Goal: Transaction & Acquisition: Purchase product/service

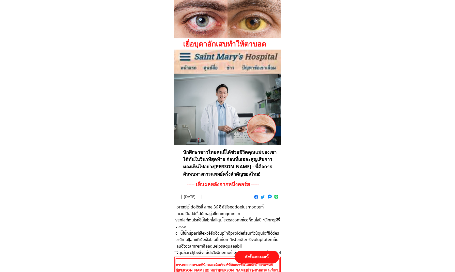
click at [253, 254] on p "สั่งซื้อเลยตอนนี้" at bounding box center [257, 257] width 44 height 13
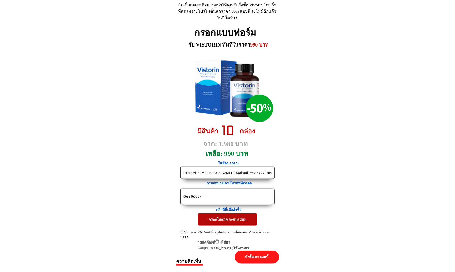
click at [223, 199] on input "0633460507" at bounding box center [227, 196] width 91 height 15
paste input "819530393"
type input "0819530393"
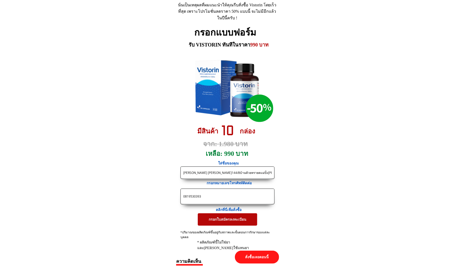
click at [239, 174] on input "[PERSON_NAME] [PERSON_NAME]144/8บ้านห้วยทรายตแม่ปั๋ง[PERSON_NAME]ใจเชียงใหม่501…" at bounding box center [227, 173] width 91 height 12
paste input "ู้ใหญ่ทุย [PERSON_NAME]"
type input "ผู้ใหญ่ทุย [PERSON_NAME]"
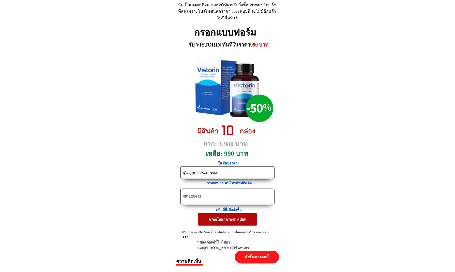
click at [226, 221] on p "กรอกใบสมัครลงทะเบียน" at bounding box center [227, 219] width 59 height 12
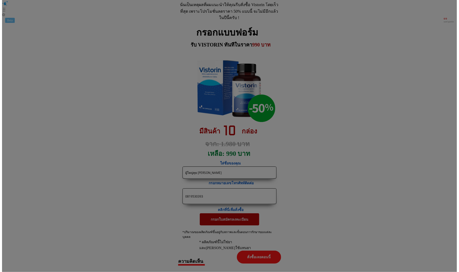
scroll to position [0, 0]
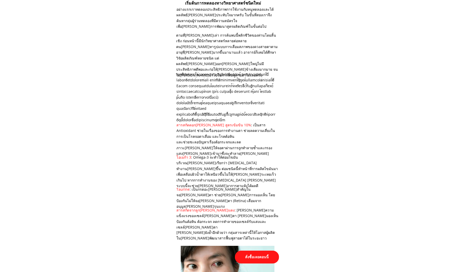
scroll to position [940, 0]
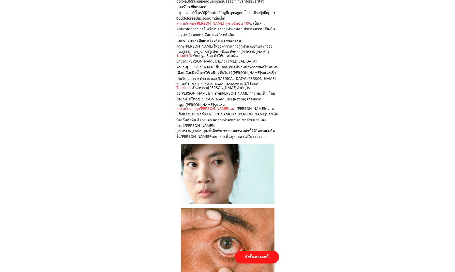
click at [266, 259] on p "สั่งซื้อเลยตอนนี้" at bounding box center [257, 257] width 44 height 13
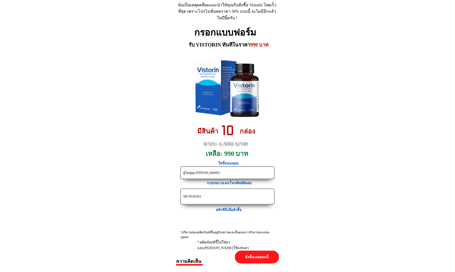
click at [214, 198] on input "0819530393" at bounding box center [227, 196] width 91 height 15
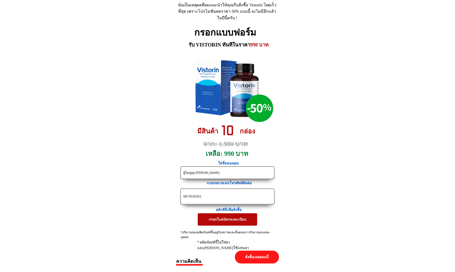
click at [214, 198] on input "0819530393" at bounding box center [227, 196] width 91 height 15
paste input "633178926"
type input "0633178926"
drag, startPoint x: 212, startPoint y: 172, endPoint x: 65, endPoint y: 167, distance: 146.7
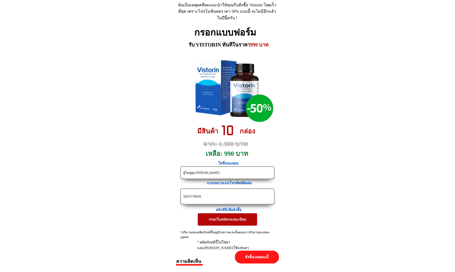
paste input "ัชรพล บ่อสุวรรณ"
type input "วัชรพล บ่อสุวรรณ"
click at [211, 218] on p "กรอกใบสมัครลงทะเบียน" at bounding box center [227, 219] width 59 height 12
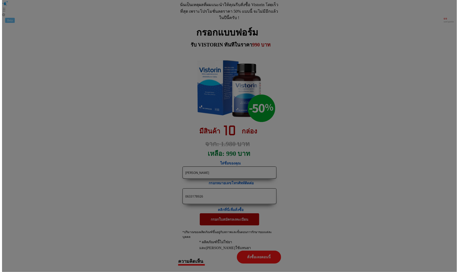
scroll to position [0, 0]
